Goal: Information Seeking & Learning: Learn about a topic

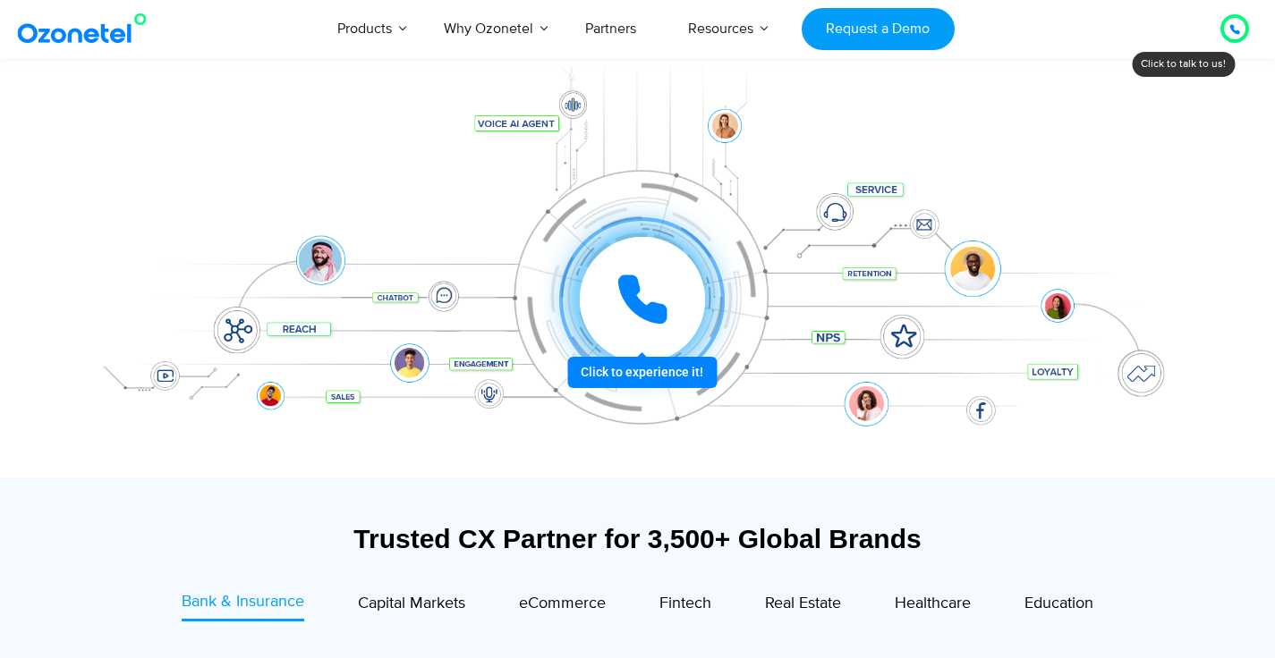
scroll to position [230, 0]
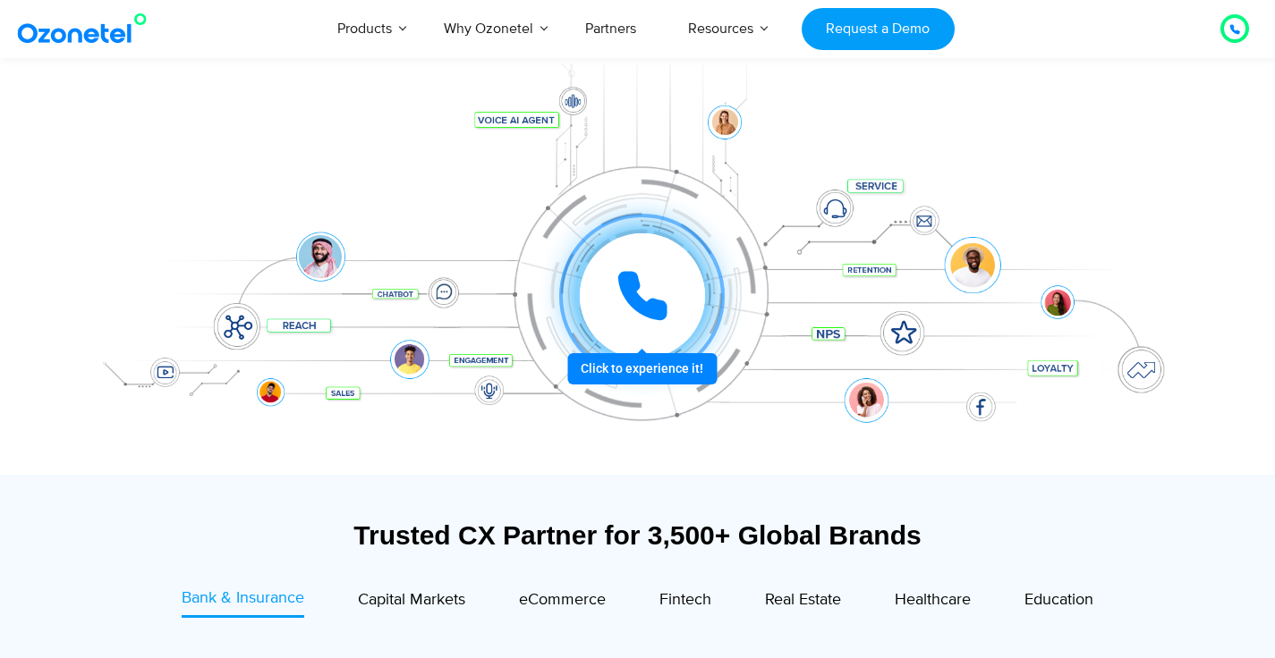
click at [652, 301] on icon at bounding box center [642, 296] width 45 height 45
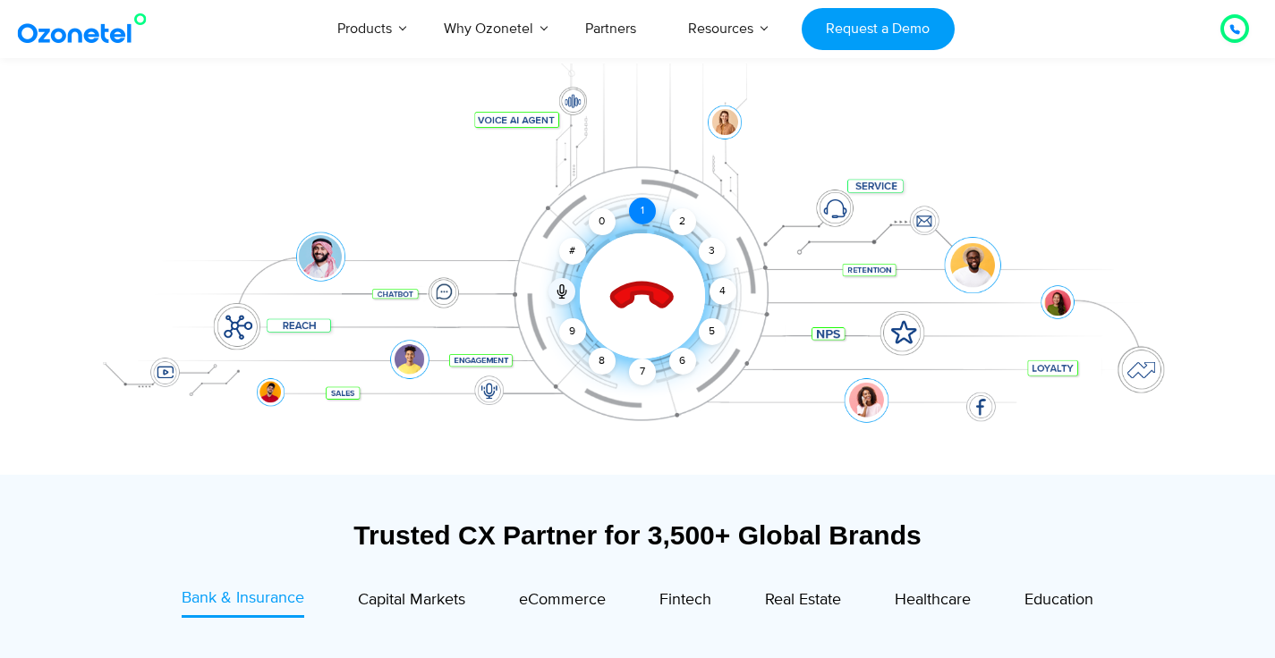
click at [642, 216] on div "1" at bounding box center [642, 211] width 27 height 27
click at [642, 299] on icon at bounding box center [642, 297] width 76 height 76
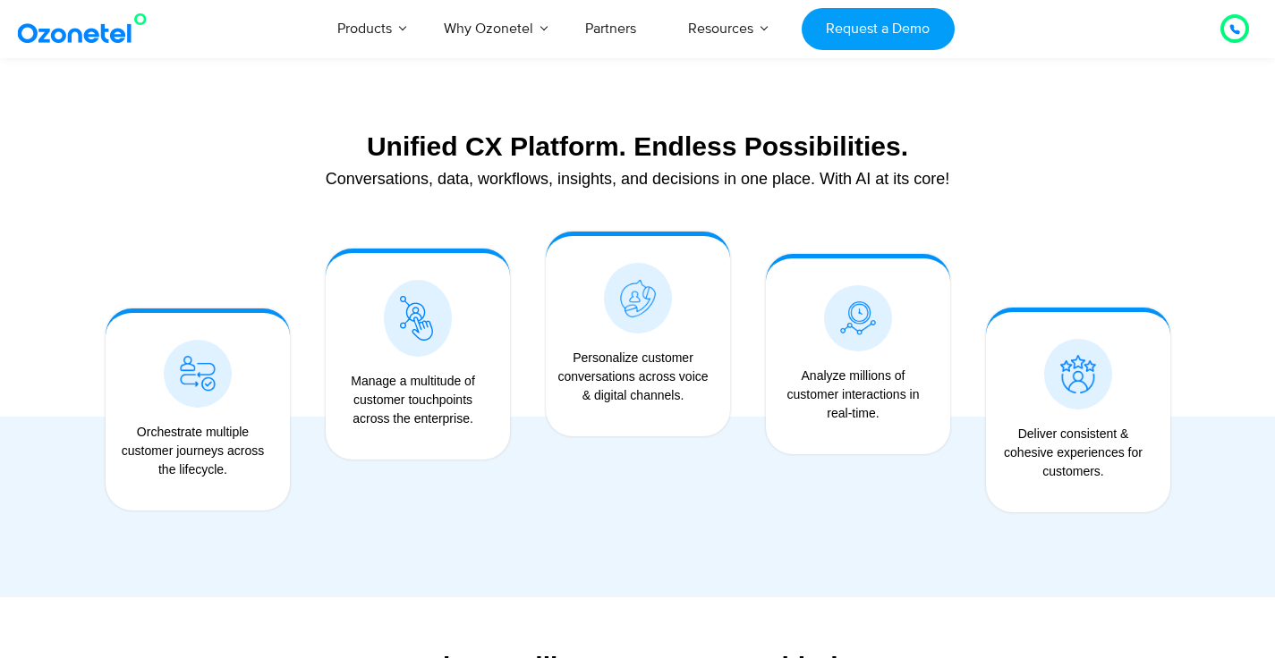
scroll to position [1356, 0]
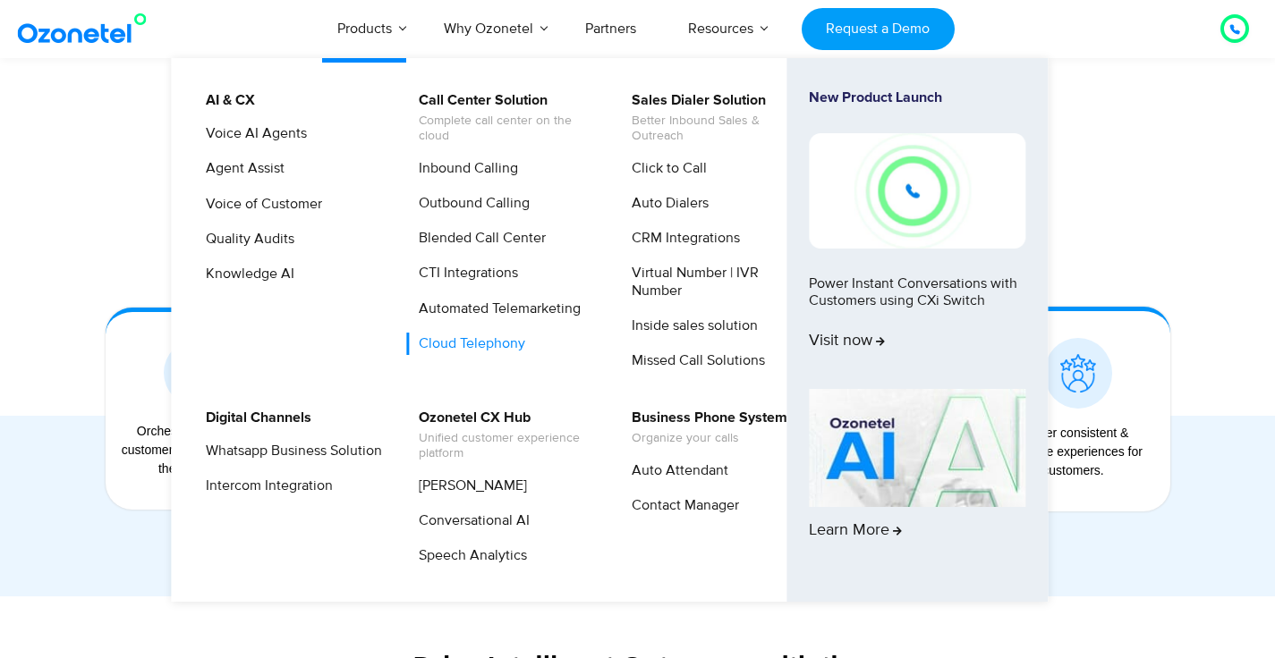
click at [467, 346] on link "Cloud Telephony" at bounding box center [467, 344] width 121 height 22
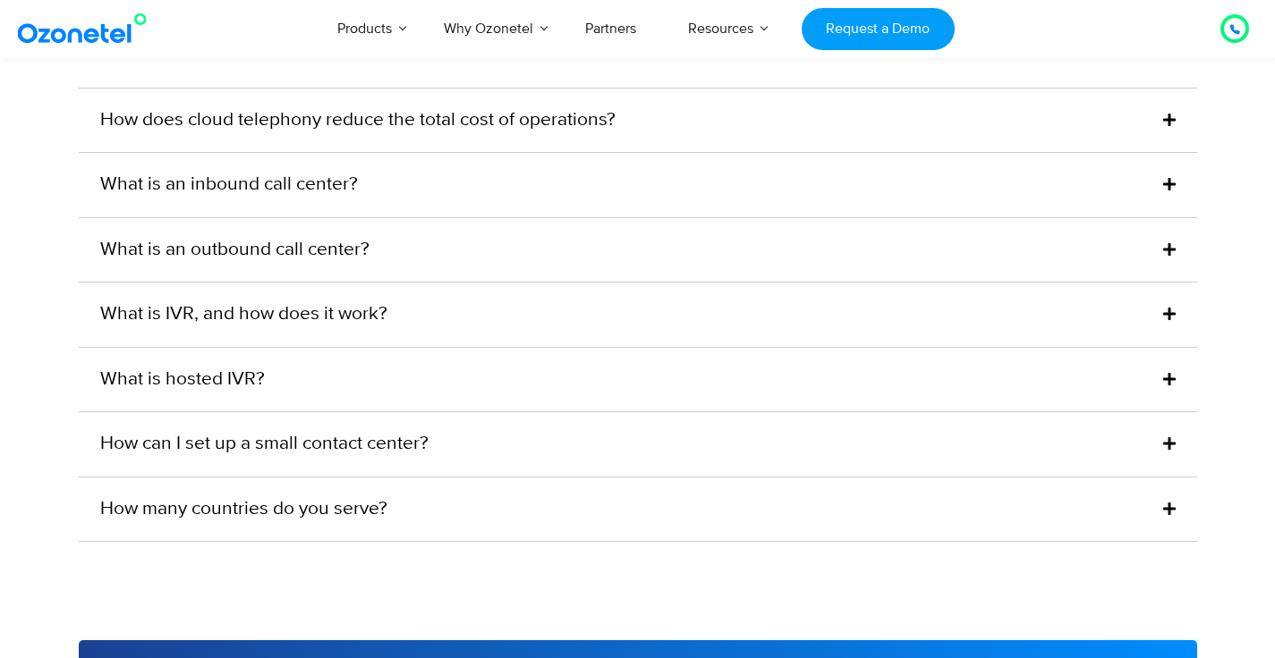
scroll to position [5172, 0]
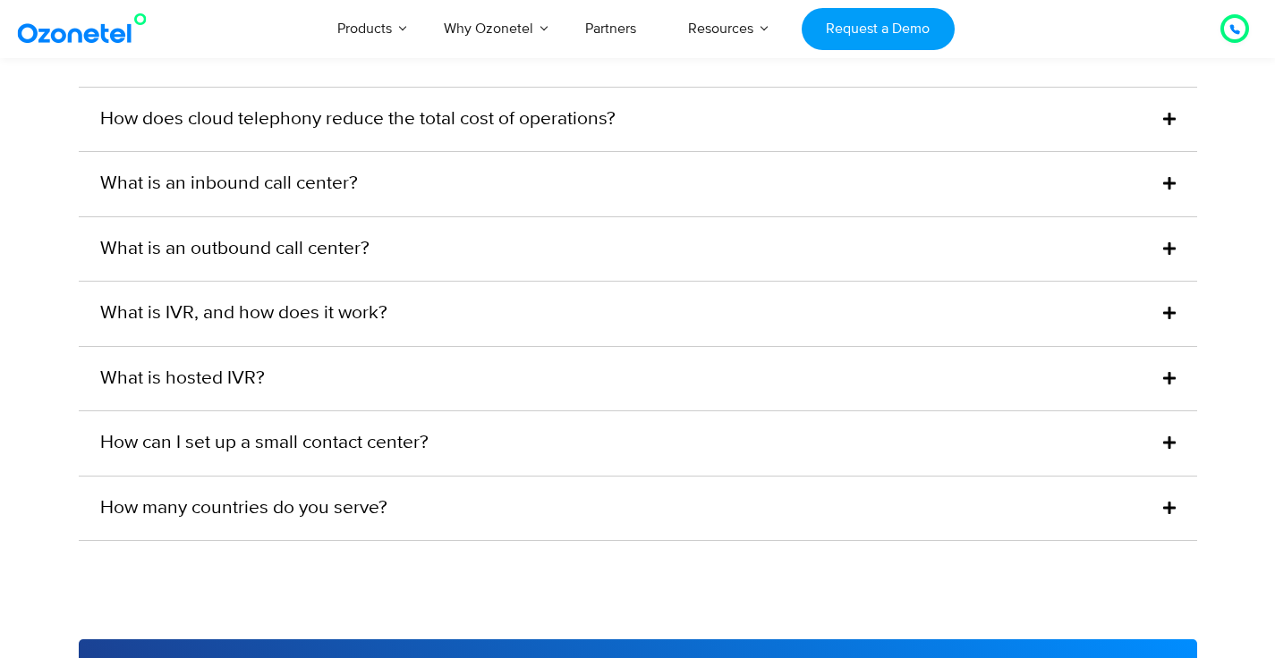
click at [196, 394] on link "What is hosted IVR?" at bounding box center [182, 379] width 165 height 29
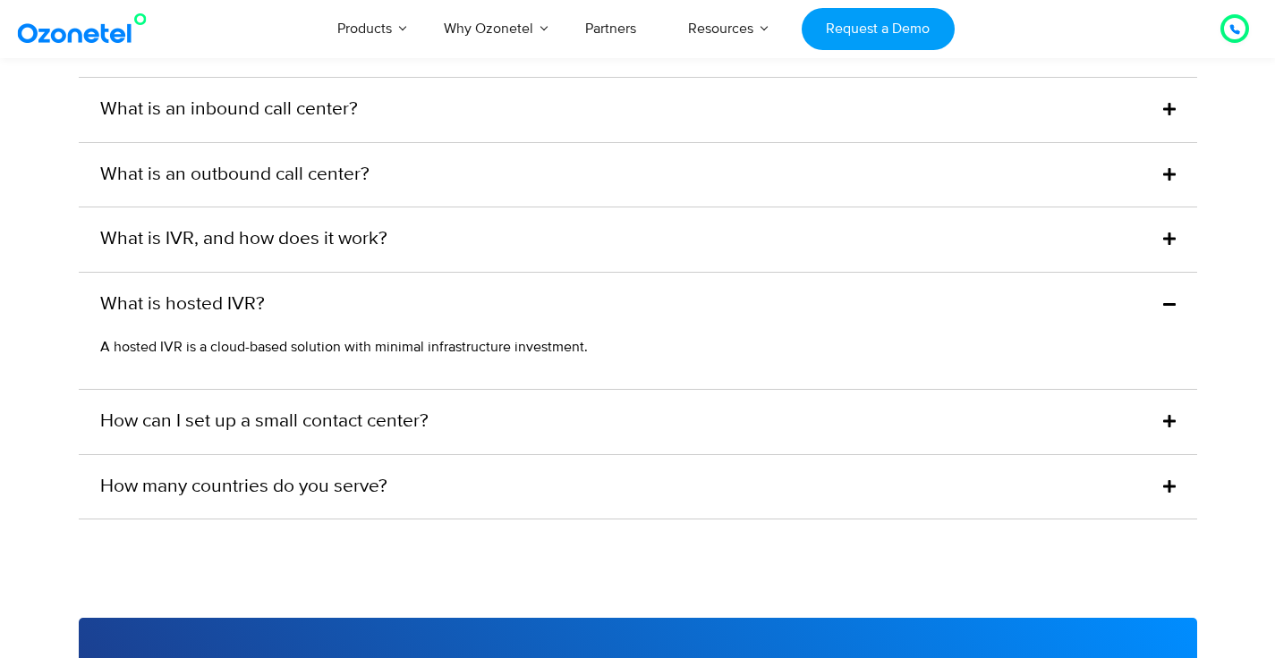
click at [233, 254] on link "What is IVR, and how does it work?" at bounding box center [243, 239] width 287 height 29
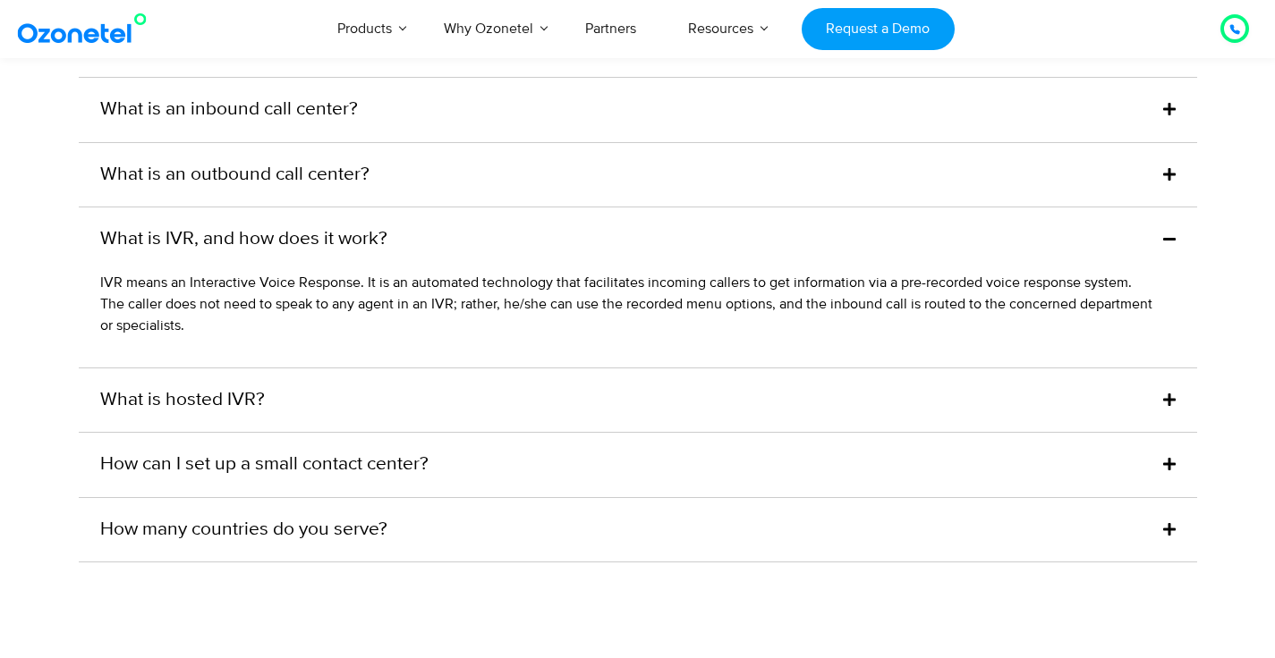
click at [296, 190] on link "What is an outbound call center?" at bounding box center [234, 175] width 269 height 29
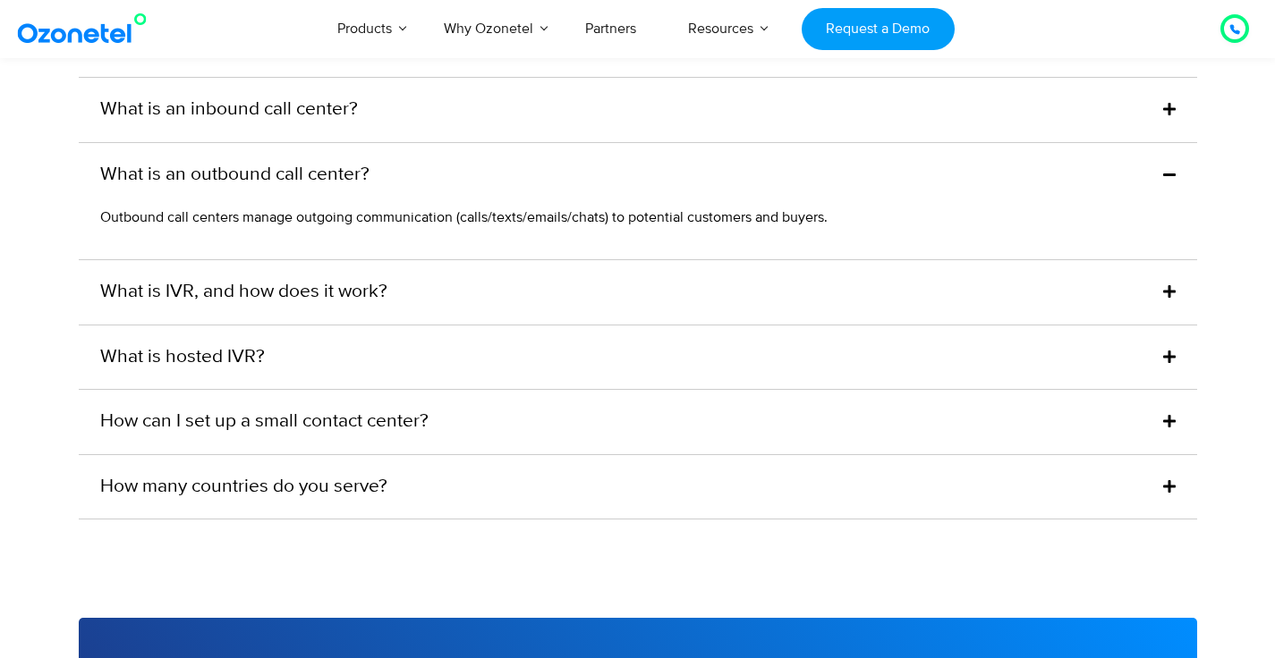
click at [277, 124] on link "What is an inbound call center?" at bounding box center [229, 110] width 258 height 29
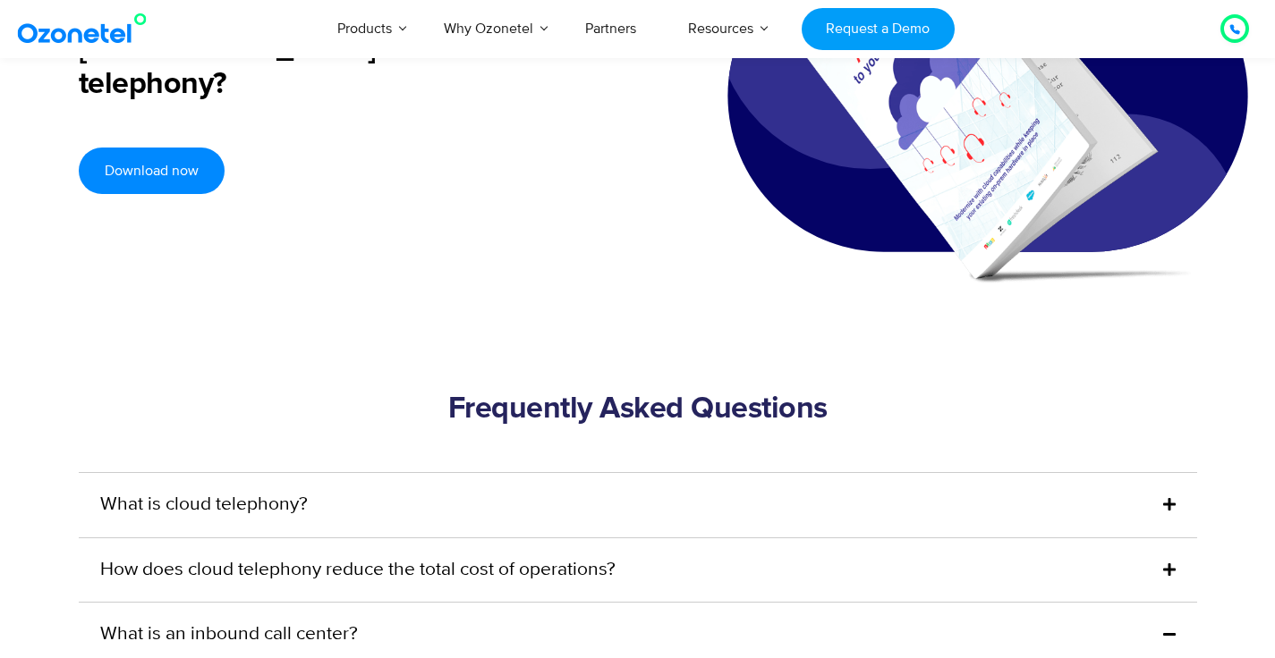
scroll to position [3794, 0]
